Goal: Find specific fact: Find specific fact

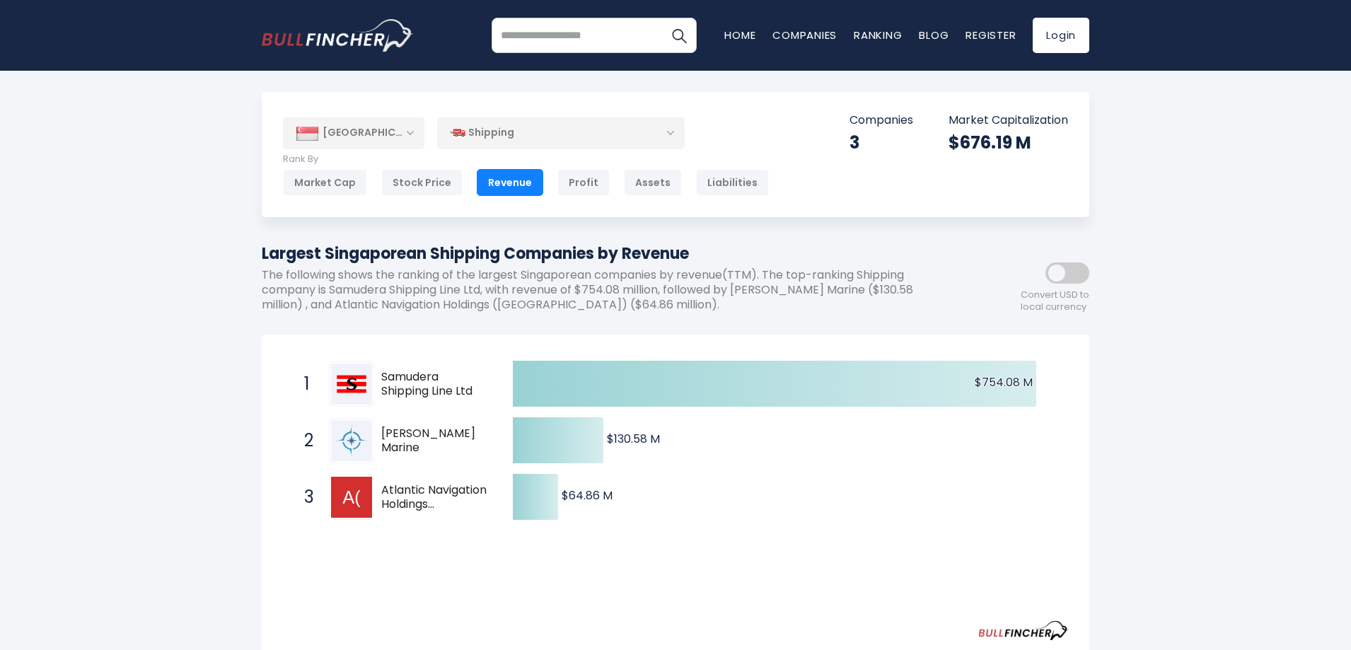
drag, startPoint x: 480, startPoint y: 391, endPoint x: 396, endPoint y: 374, distance: 85.3
click at [396, 374] on span "Samudera Shipping Line Ltd" at bounding box center [434, 385] width 107 height 30
drag, startPoint x: 383, startPoint y: 374, endPoint x: 391, endPoint y: 376, distance: 7.9
click at [389, 376] on span "Samudera Shipping Line Ltd" at bounding box center [434, 385] width 107 height 30
drag, startPoint x: 391, startPoint y: 376, endPoint x: 438, endPoint y: 375, distance: 46.7
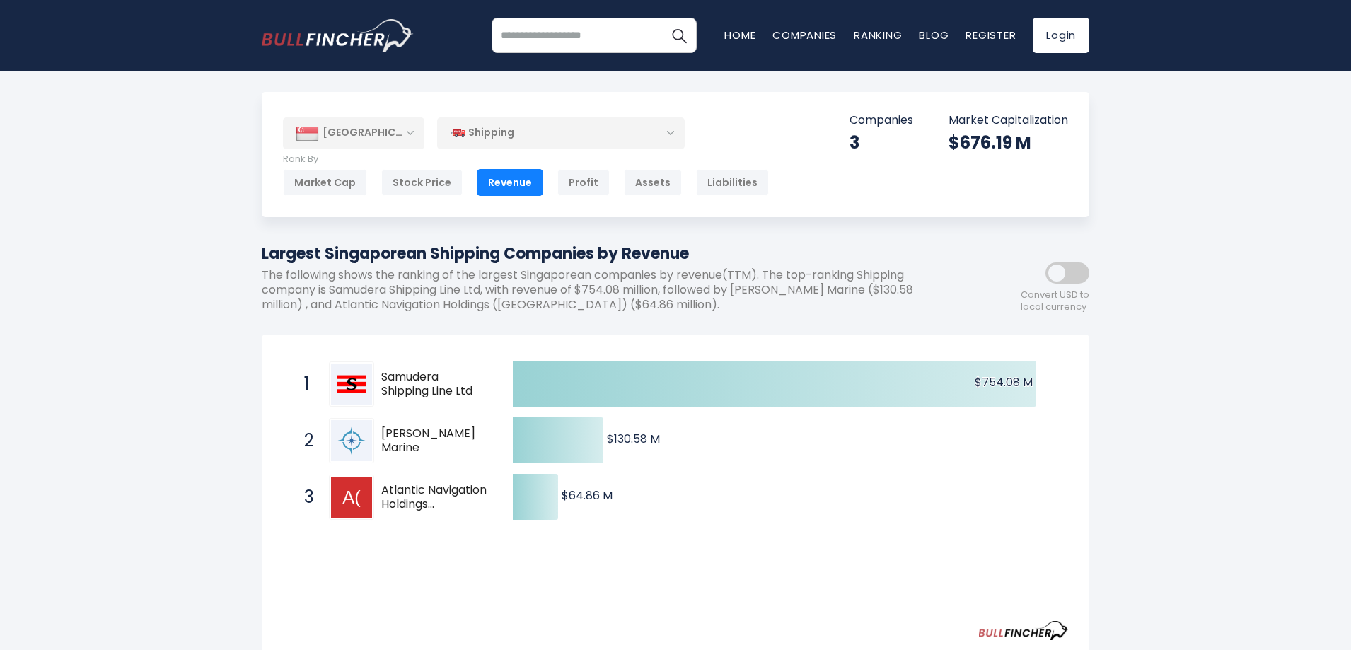
click at [438, 375] on span "Samudera Shipping Line Ltd" at bounding box center [434, 385] width 107 height 30
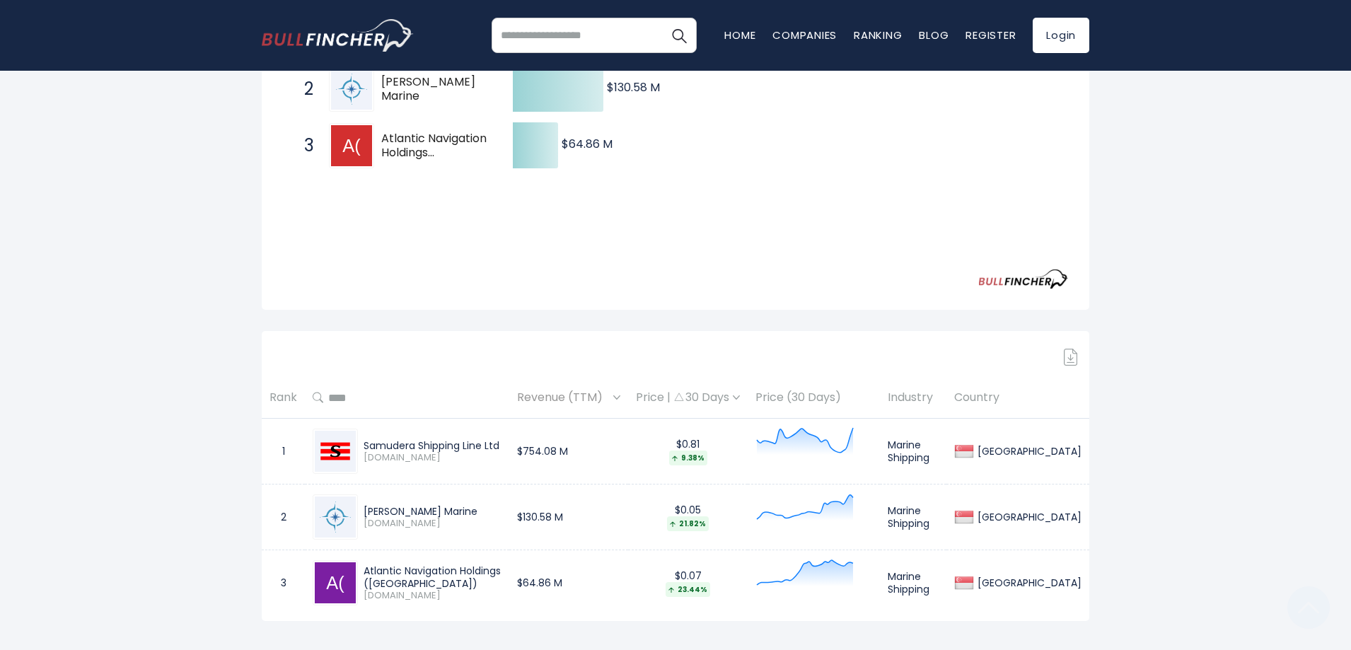
scroll to position [354, 0]
drag, startPoint x: 369, startPoint y: 510, endPoint x: 453, endPoint y: 510, distance: 84.2
click at [453, 510] on div "[PERSON_NAME] Marine" at bounding box center [433, 509] width 138 height 13
click at [470, 512] on div "[PERSON_NAME] Marine" at bounding box center [433, 509] width 138 height 13
drag, startPoint x: 466, startPoint y: 512, endPoint x: 363, endPoint y: 513, distance: 102.6
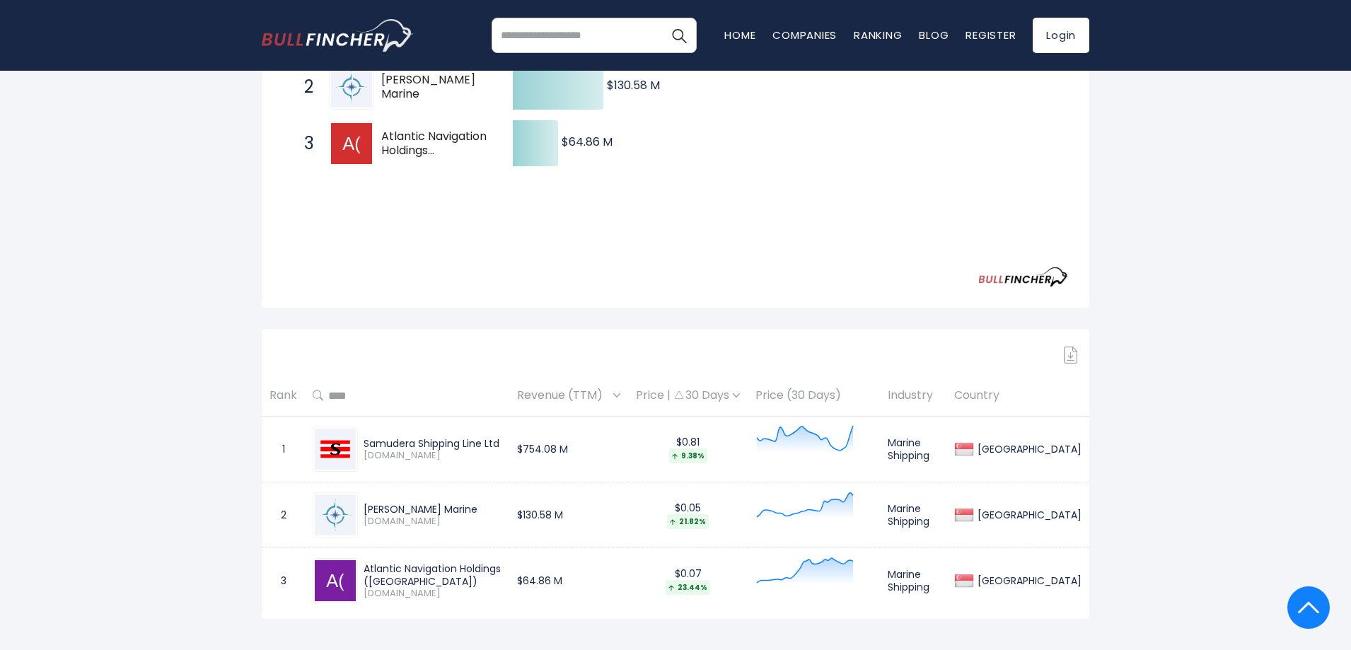
click at [363, 513] on div "[PERSON_NAME] Marine [DOMAIN_NAME]" at bounding box center [430, 515] width 144 height 25
copy div "[PERSON_NAME] Marine"
drag, startPoint x: 512, startPoint y: 567, endPoint x: 359, endPoint y: 572, distance: 152.9
click at [359, 572] on div "Atlantic Navigation Holdings ([GEOGRAPHIC_DATA]) [DOMAIN_NAME]" at bounding box center [430, 580] width 144 height 37
copy div "Atlantic Navigation Holdings"
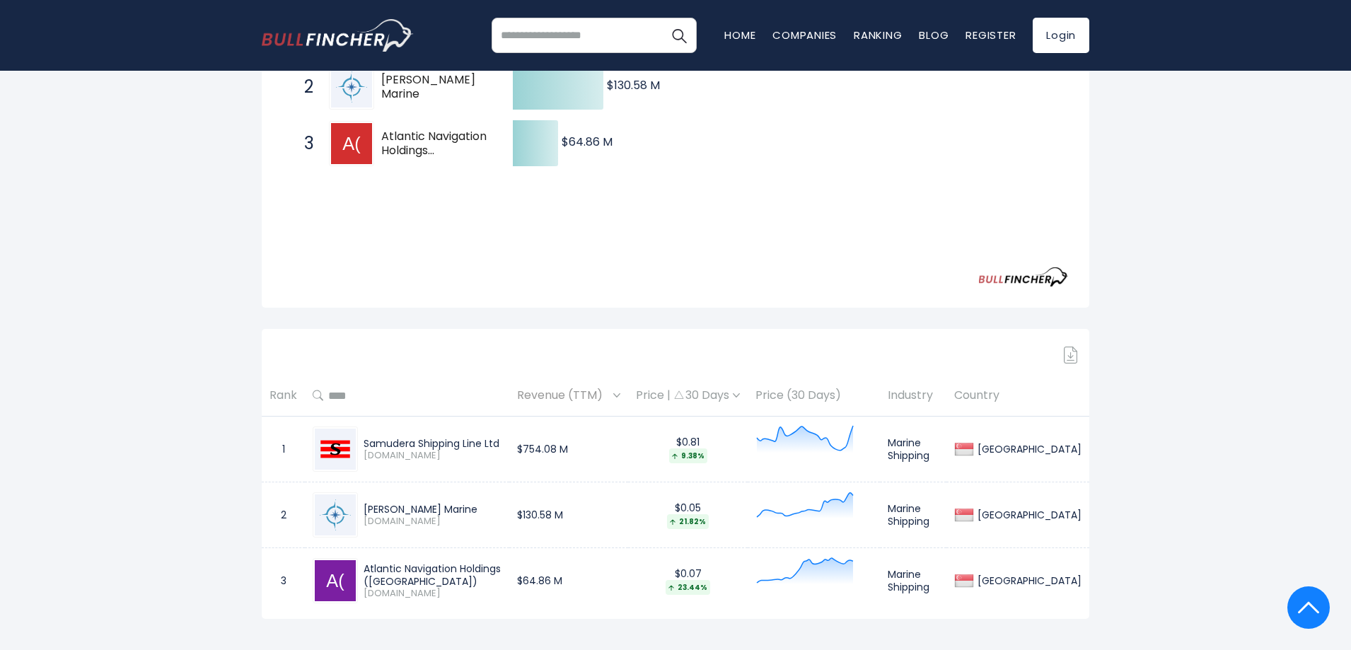
drag, startPoint x: 509, startPoint y: 443, endPoint x: 362, endPoint y: 441, distance: 147.2
click at [362, 441] on div "Samudera Shipping Line Ltd [DOMAIN_NAME]" at bounding box center [430, 449] width 144 height 25
copy div "Samudera Shipping Line Ltd"
